Goal: Navigation & Orientation: Find specific page/section

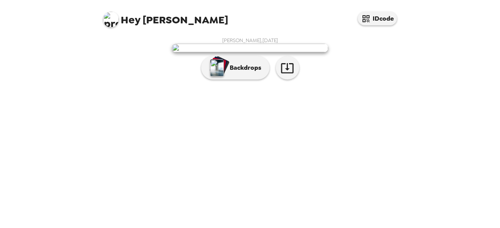
scroll to position [54, 0]
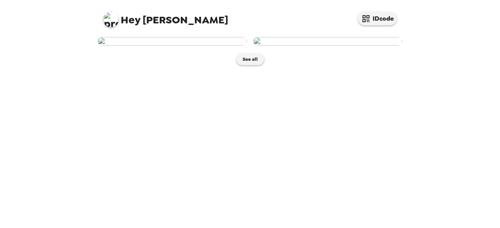
scroll to position [23, 0]
click at [244, 65] on button "See all" at bounding box center [250, 60] width 28 height 12
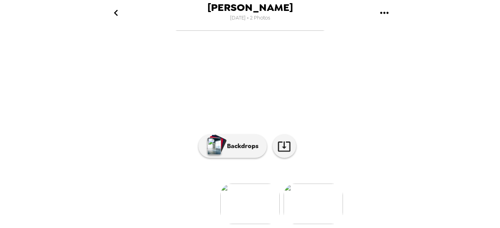
scroll to position [109, 0]
click at [316, 192] on img at bounding box center [313, 204] width 59 height 41
click at [202, 196] on img at bounding box center [187, 204] width 59 height 41
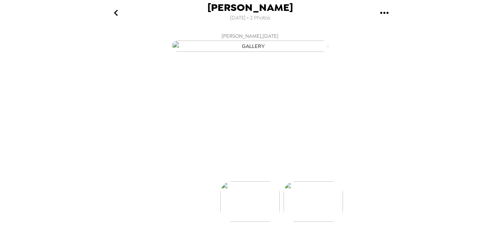
scroll to position [0, 0]
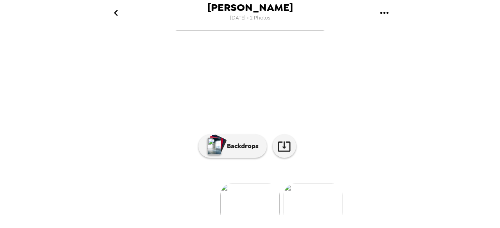
click at [297, 193] on img at bounding box center [313, 204] width 59 height 41
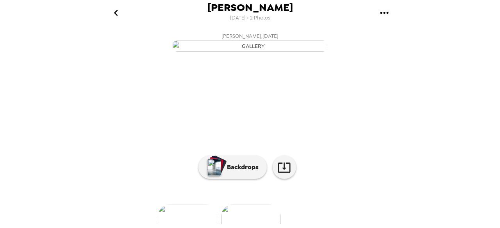
scroll to position [109, 0]
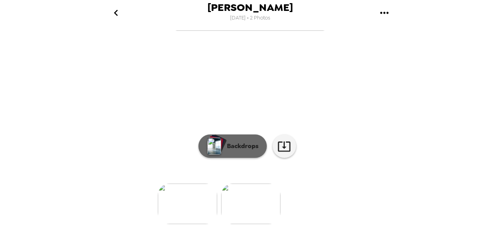
click at [236, 147] on button "Backdrops" at bounding box center [232, 146] width 68 height 23
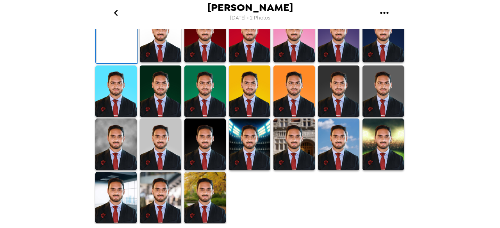
scroll to position [181, 0]
click at [150, 62] on img at bounding box center [160, 37] width 41 height 52
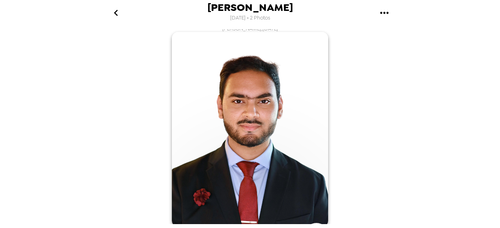
scroll to position [80, 0]
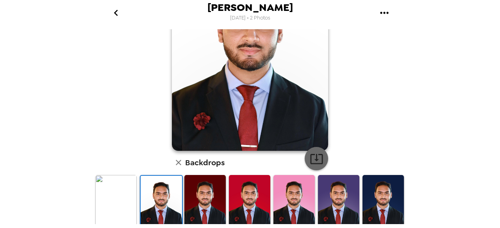
click at [312, 158] on icon "button" at bounding box center [317, 159] width 14 height 14
click at [113, 205] on img at bounding box center [115, 201] width 41 height 52
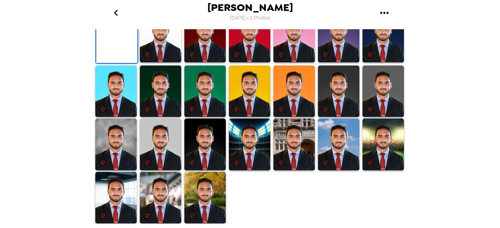
click at [381, 62] on img at bounding box center [382, 37] width 41 height 52
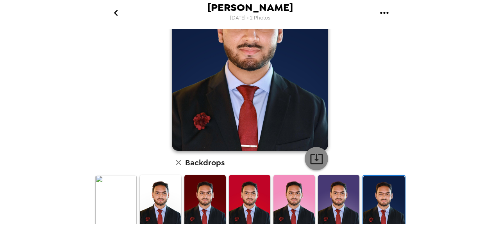
click at [310, 162] on icon "button" at bounding box center [316, 159] width 12 height 10
click at [193, 199] on img at bounding box center [204, 201] width 41 height 52
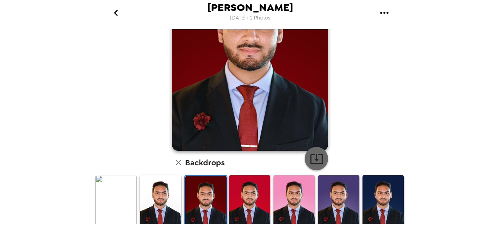
click at [318, 159] on icon "button" at bounding box center [317, 159] width 14 height 14
click at [294, 196] on img at bounding box center [293, 201] width 41 height 52
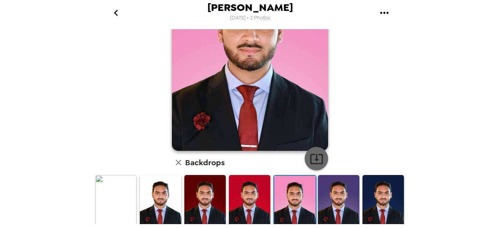
click at [313, 152] on icon "button" at bounding box center [317, 159] width 14 height 14
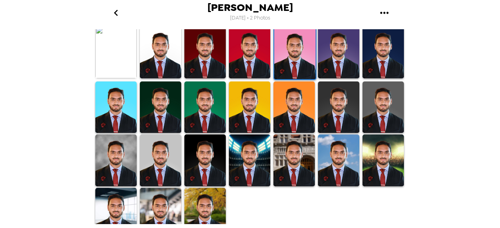
scroll to position [230, 0]
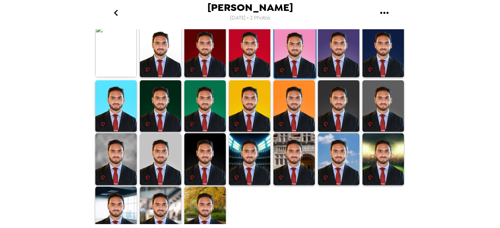
click at [240, 97] on img at bounding box center [249, 106] width 41 height 52
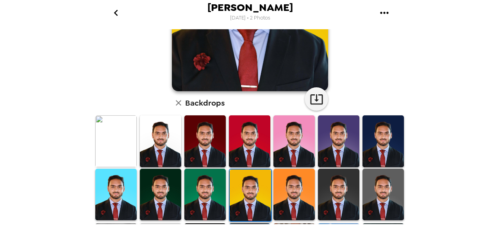
scroll to position [139, 0]
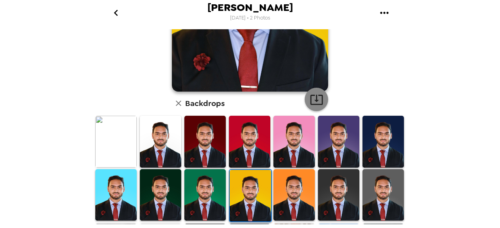
click at [310, 102] on icon "button" at bounding box center [316, 100] width 12 height 10
click at [199, 185] on img at bounding box center [204, 196] width 41 height 52
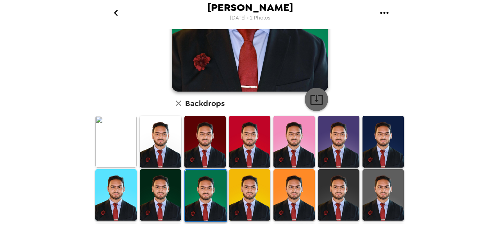
click at [311, 103] on icon "button" at bounding box center [317, 100] width 14 height 14
click at [160, 187] on img at bounding box center [160, 196] width 41 height 52
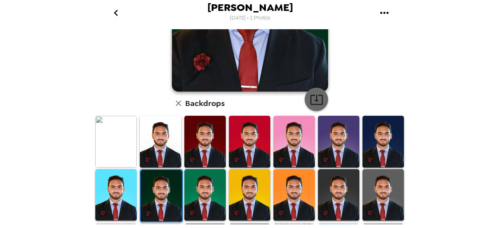
click at [316, 91] on button "button" at bounding box center [316, 99] width 23 height 23
click at [111, 196] on img at bounding box center [115, 196] width 41 height 52
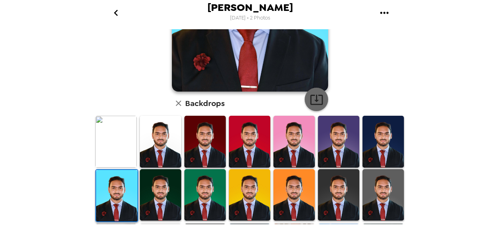
click at [314, 102] on icon "button" at bounding box center [317, 100] width 14 height 14
click at [337, 192] on img at bounding box center [338, 196] width 41 height 52
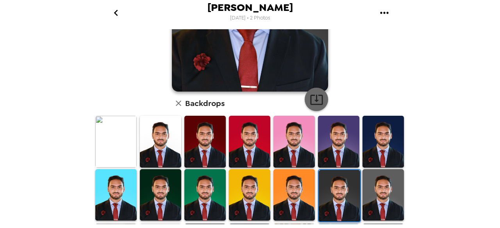
click at [316, 97] on icon "button" at bounding box center [317, 100] width 14 height 14
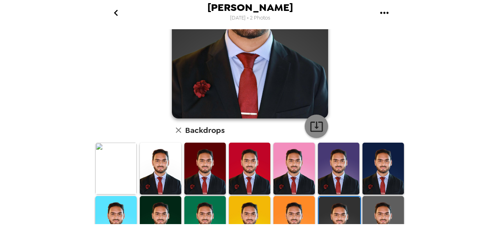
scroll to position [113, 0]
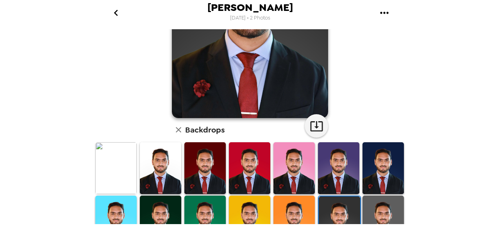
click at [369, 198] on img at bounding box center [382, 222] width 41 height 52
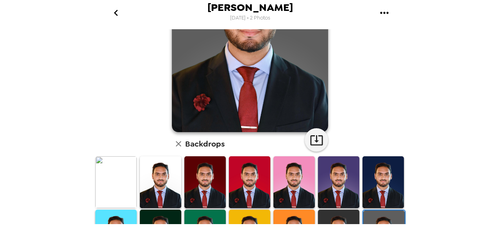
scroll to position [129, 0]
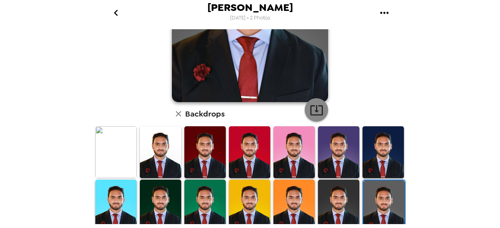
click at [318, 115] on icon "button" at bounding box center [316, 110] width 12 height 10
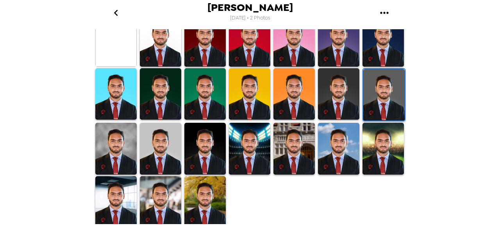
click at [113, 143] on img at bounding box center [115, 149] width 41 height 52
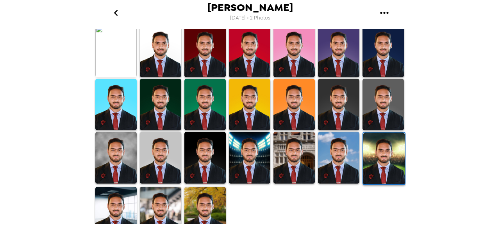
scroll to position [241, 0]
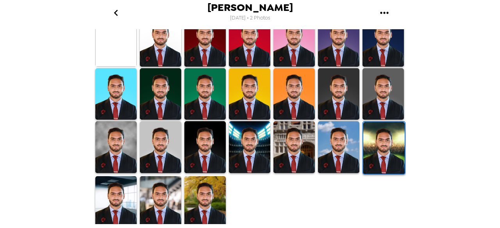
click at [113, 210] on img at bounding box center [115, 203] width 41 height 52
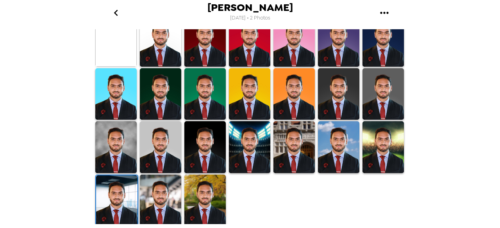
click at [113, 210] on img at bounding box center [116, 202] width 41 height 52
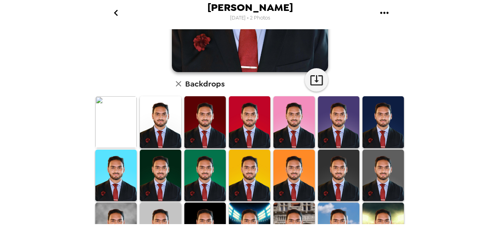
scroll to position [159, 0]
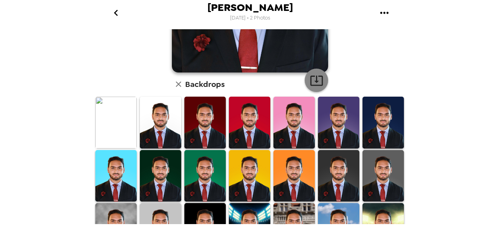
click at [307, 73] on button "button" at bounding box center [316, 80] width 23 height 23
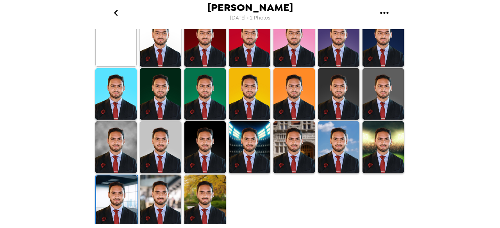
click at [158, 224] on div at bounding box center [160, 201] width 45 height 55
click at [161, 187] on img at bounding box center [160, 201] width 41 height 52
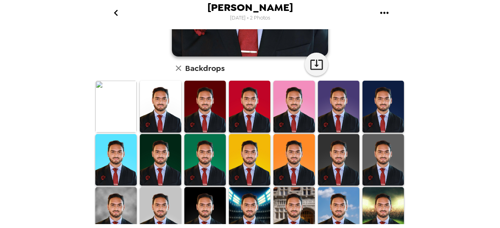
scroll to position [174, 0]
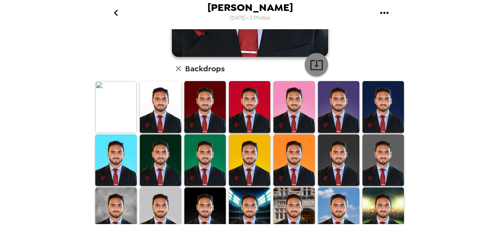
click at [313, 62] on icon "button" at bounding box center [316, 65] width 12 height 10
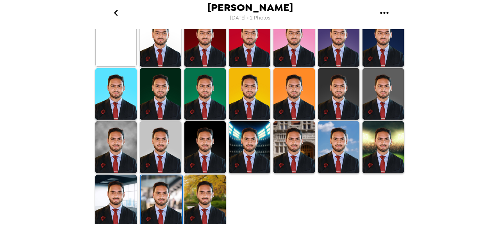
click at [202, 194] on img at bounding box center [204, 201] width 41 height 52
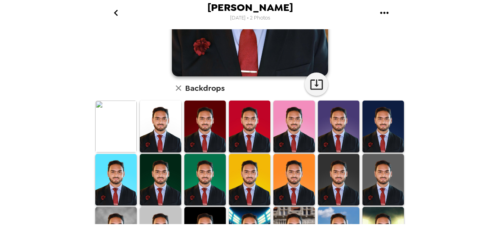
scroll to position [147, 0]
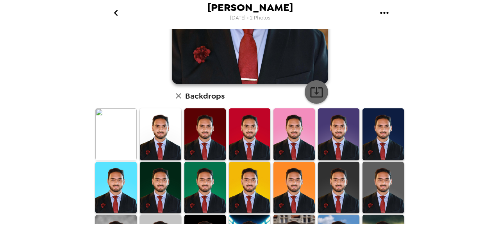
click at [316, 93] on icon "button" at bounding box center [317, 93] width 14 height 14
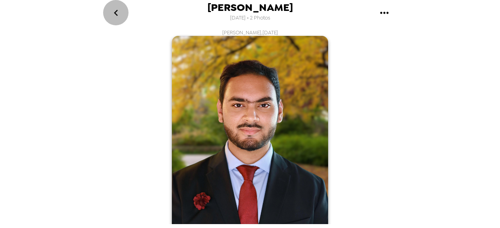
click at [118, 13] on icon "go back" at bounding box center [116, 13] width 12 height 12
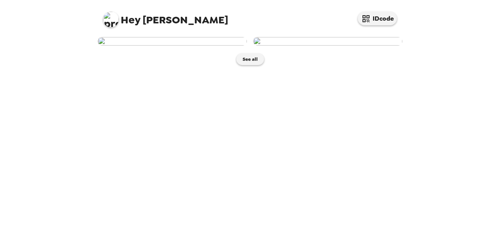
click at [229, 46] on img at bounding box center [172, 41] width 149 height 9
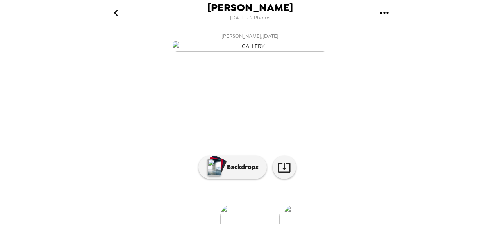
scroll to position [109, 0]
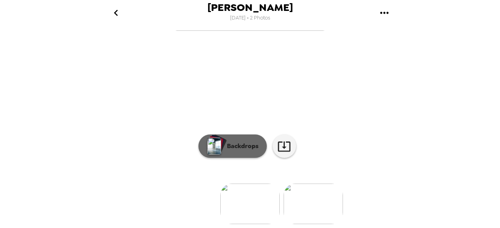
click at [243, 142] on p "Backdrops" at bounding box center [241, 146] width 36 height 9
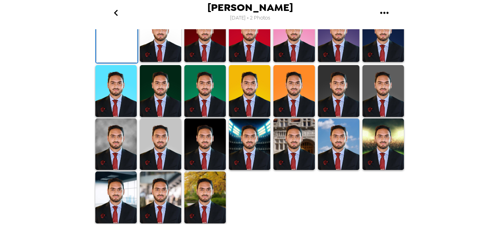
click at [172, 62] on img at bounding box center [160, 37] width 41 height 52
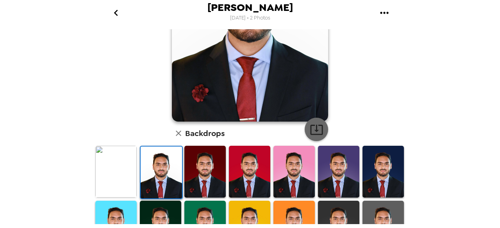
click at [313, 125] on icon "button" at bounding box center [316, 130] width 12 height 10
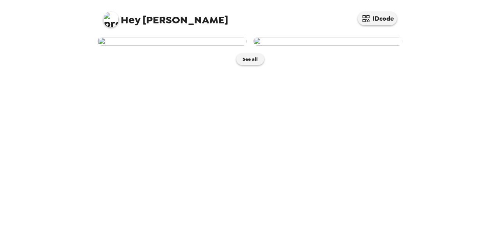
scroll to position [23, 0]
click at [253, 65] on button "See all" at bounding box center [250, 60] width 28 height 12
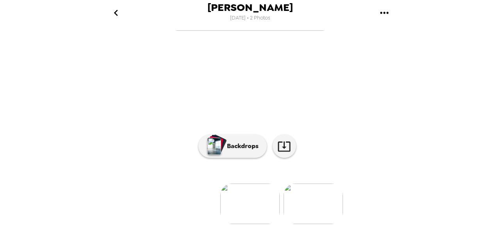
click at [311, 206] on img at bounding box center [313, 204] width 59 height 41
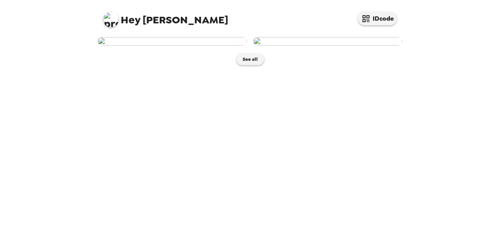
scroll to position [23, 0]
